Goal: Information Seeking & Learning: Learn about a topic

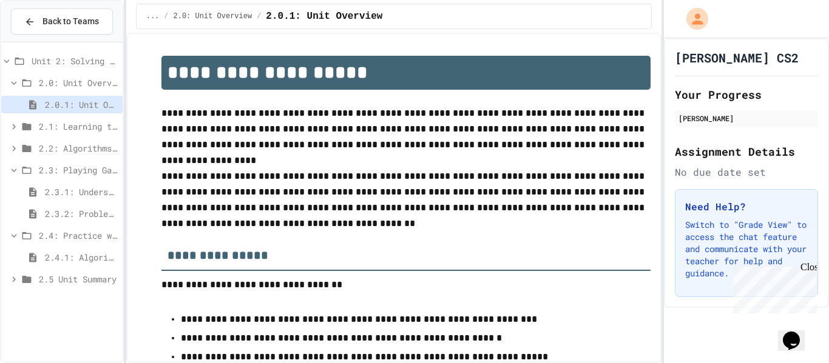
scroll to position [150, 0]
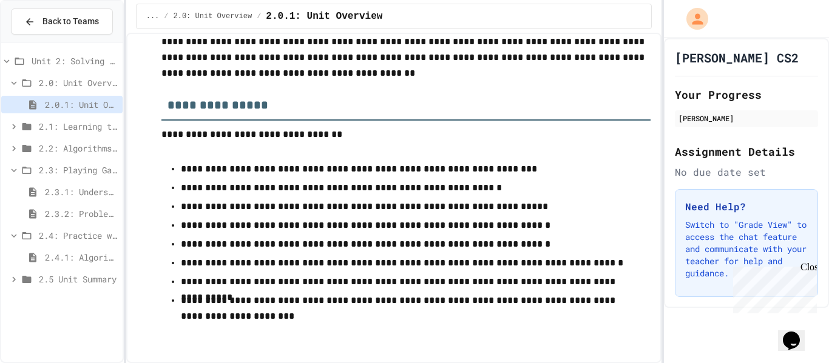
click at [97, 111] on div "2.0.1: Unit Overview" at bounding box center [61, 105] width 121 height 18
click at [107, 132] on span "2.1: Learning to Solve Hard Problems" at bounding box center [78, 126] width 79 height 13
click at [77, 153] on span "2.1.1: The Growth Mindset" at bounding box center [81, 148] width 73 height 13
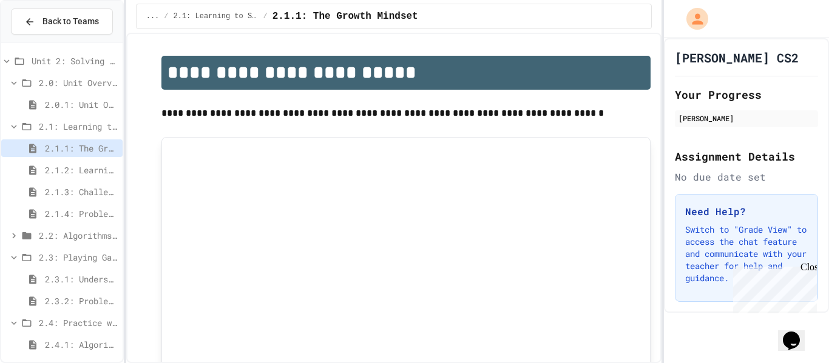
click at [86, 218] on span "2.1.4: Problem Solving Practice" at bounding box center [81, 213] width 73 height 13
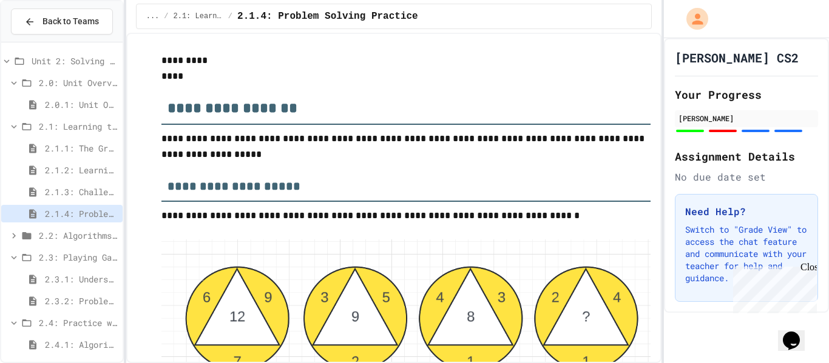
scroll to position [2935, 0]
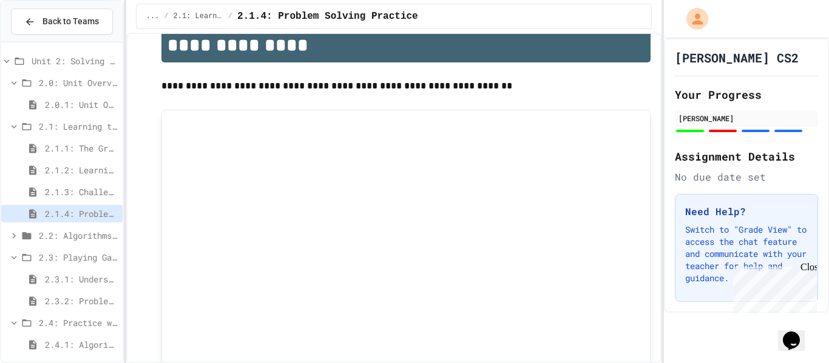
click at [12, 128] on icon at bounding box center [13, 126] width 11 height 11
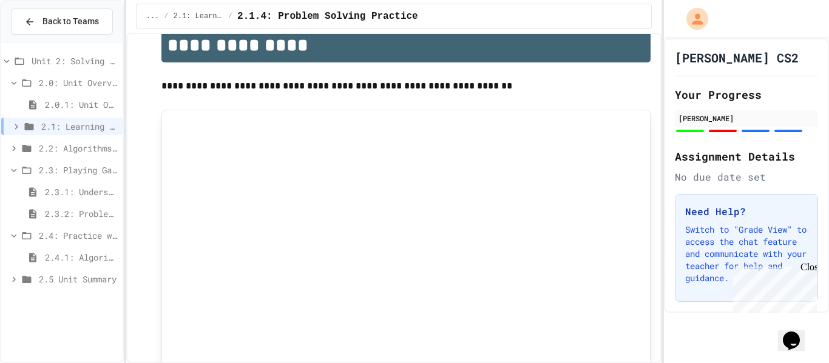
click at [25, 172] on icon at bounding box center [26, 170] width 15 height 11
click at [23, 170] on icon at bounding box center [26, 170] width 9 height 7
click at [23, 170] on icon at bounding box center [26, 170] width 15 height 11
click at [23, 170] on icon at bounding box center [26, 170] width 9 height 7
click at [78, 197] on span "2.3.1: Understanding Games with Flowcharts" at bounding box center [81, 192] width 73 height 13
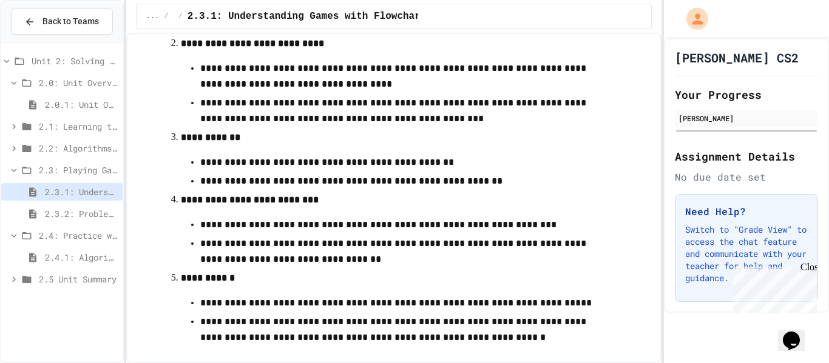
scroll to position [577, 0]
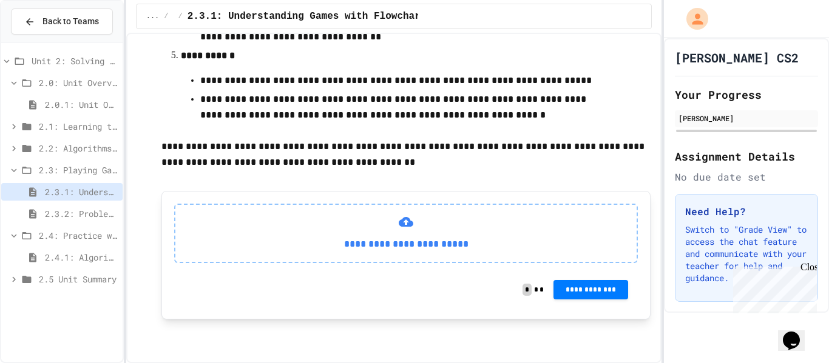
click at [259, 177] on p at bounding box center [406, 178] width 490 height 16
